Goal: Navigation & Orientation: Understand site structure

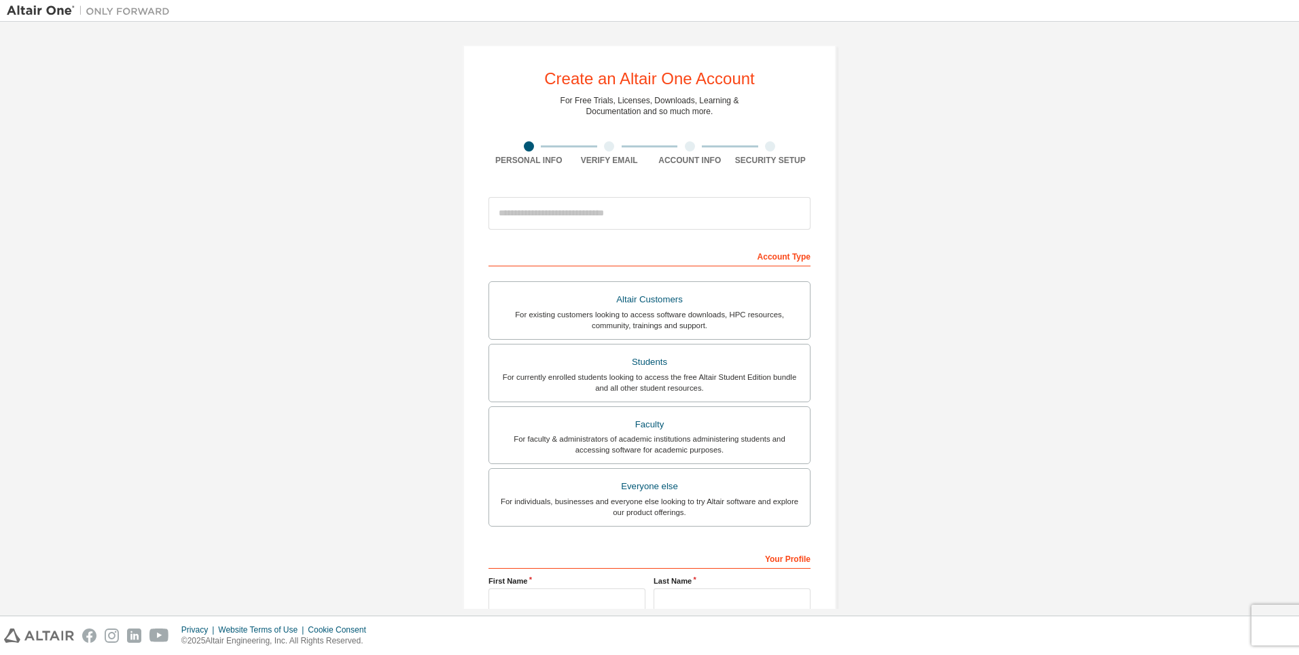
click at [1193, 229] on div "Create an Altair One Account For Free Trials, Licenses, Downloads, Learning & D…" at bounding box center [650, 389] width 1286 height 720
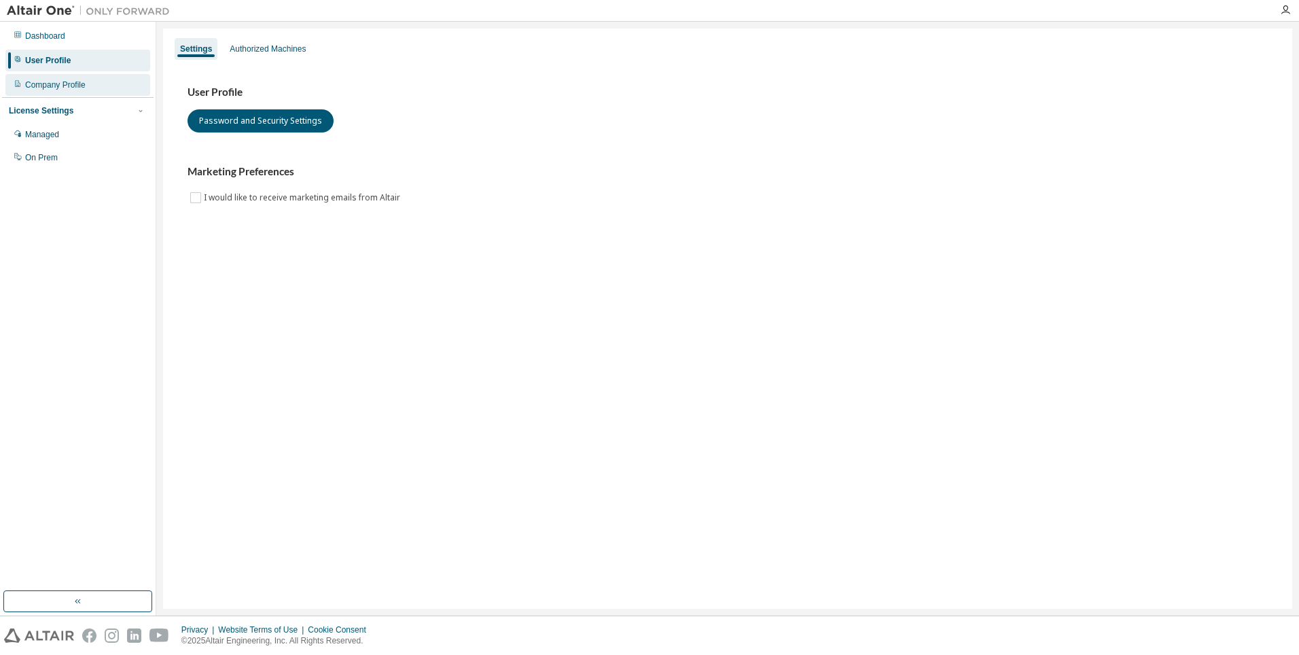
click at [54, 92] on div "Company Profile" at bounding box center [77, 85] width 145 height 22
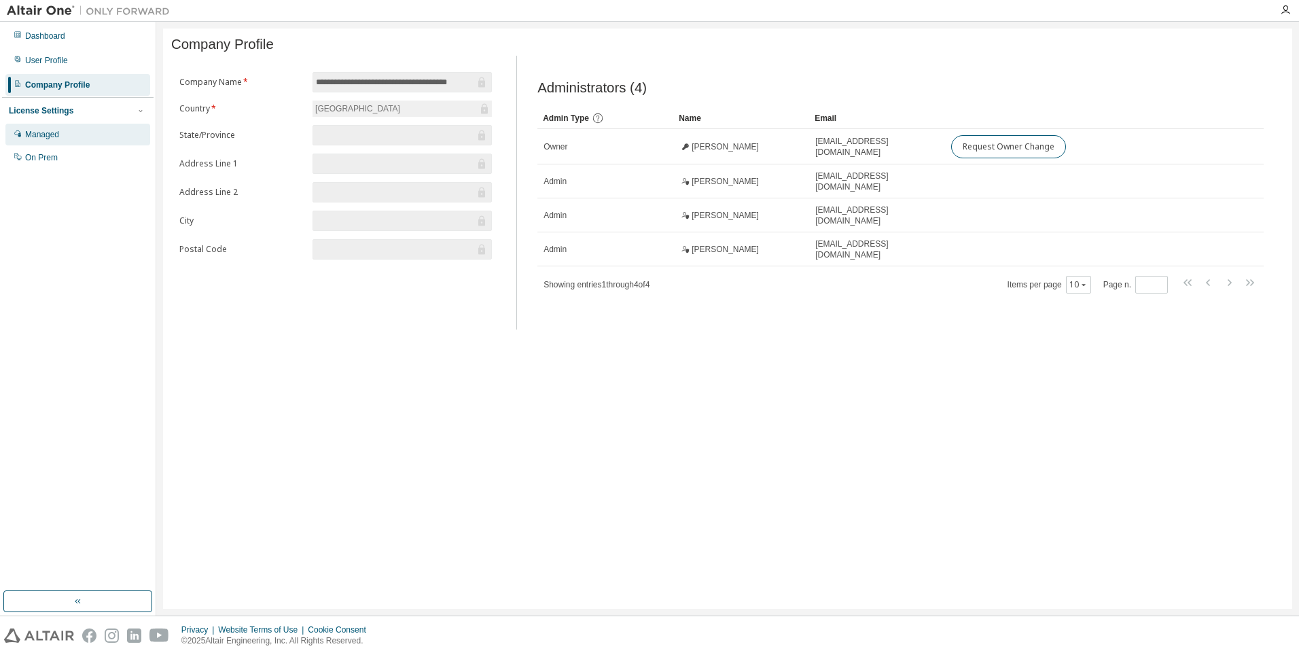
click at [41, 144] on div "Managed" at bounding box center [77, 135] width 145 height 22
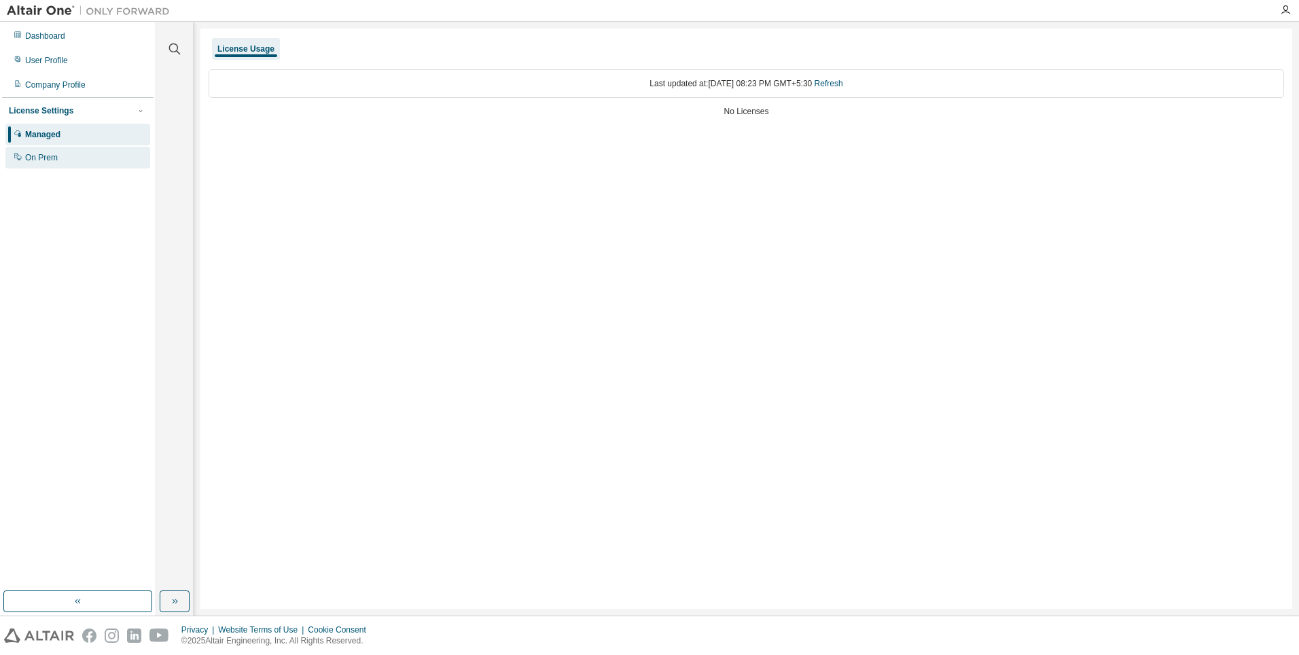
click at [50, 165] on div "On Prem" at bounding box center [77, 158] width 145 height 22
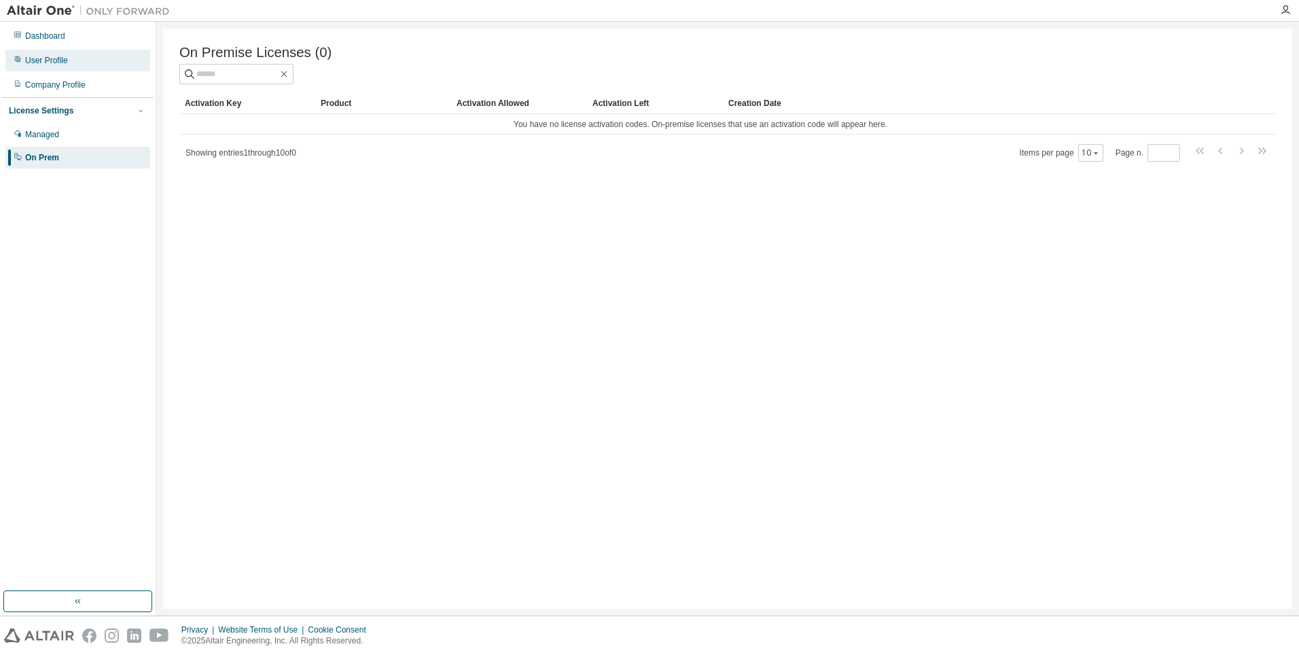
click at [39, 67] on div "User Profile" at bounding box center [77, 61] width 145 height 22
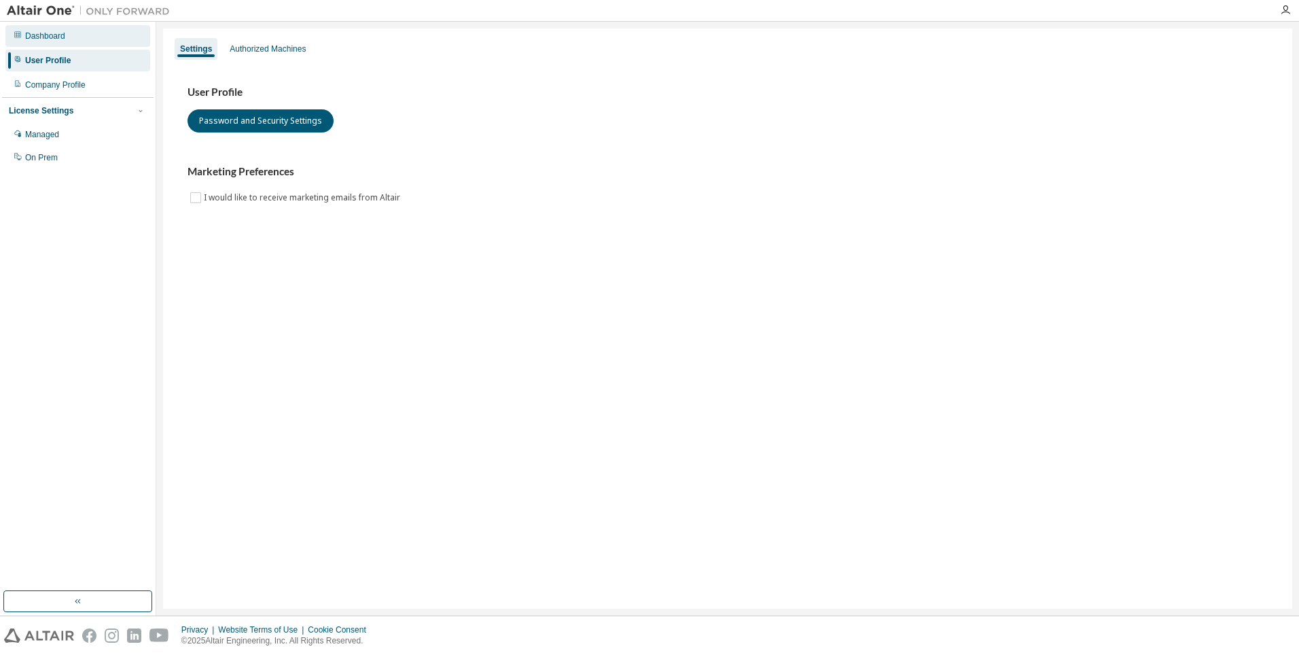
click at [41, 33] on div "Dashboard" at bounding box center [45, 36] width 40 height 11
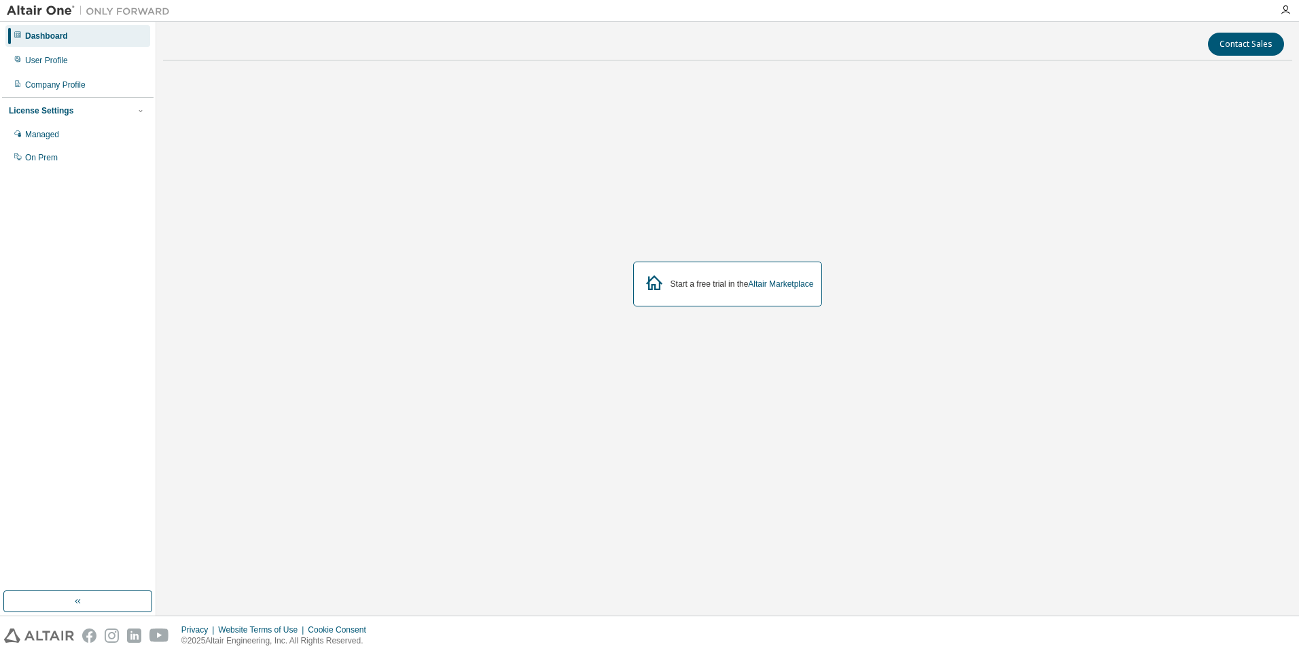
click at [40, 7] on img at bounding box center [92, 11] width 170 height 14
click at [36, 10] on img at bounding box center [92, 11] width 170 height 14
click at [27, 33] on div "Dashboard" at bounding box center [46, 36] width 43 height 11
click at [13, 39] on div "Dashboard" at bounding box center [77, 36] width 145 height 22
